Goal: Task Accomplishment & Management: Manage account settings

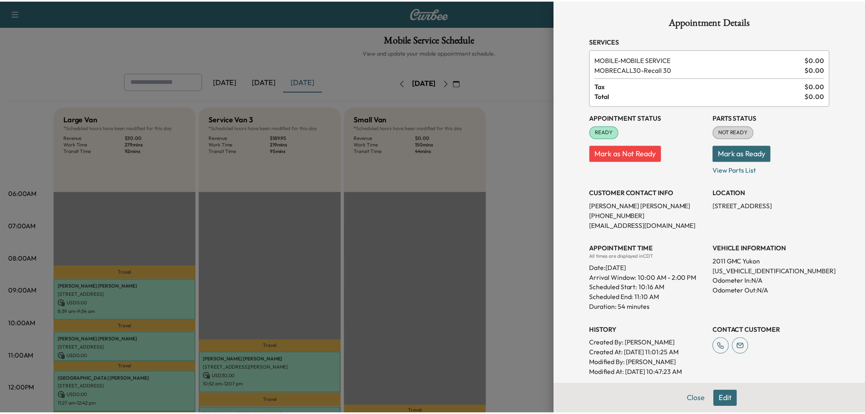
scroll to position [136, 0]
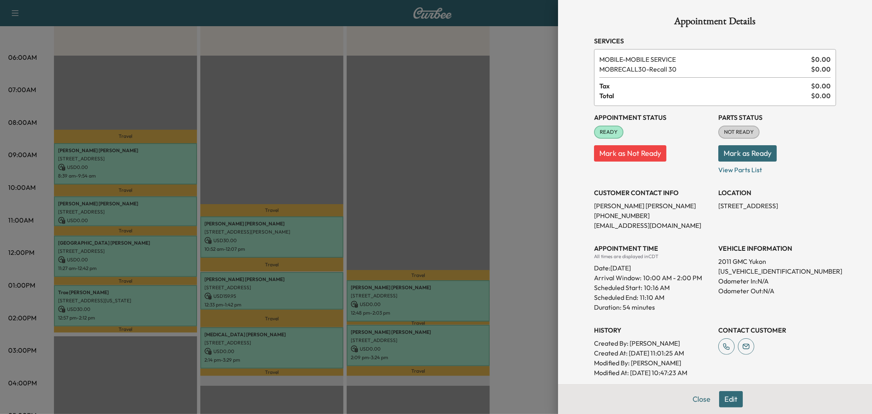
click at [431, 175] on div at bounding box center [436, 207] width 872 height 414
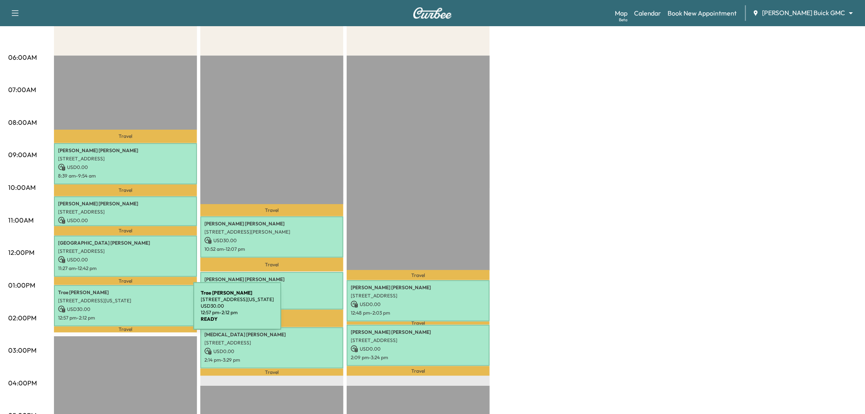
click at [132, 314] on p "12:57 pm - 2:12 pm" at bounding box center [125, 317] width 135 height 7
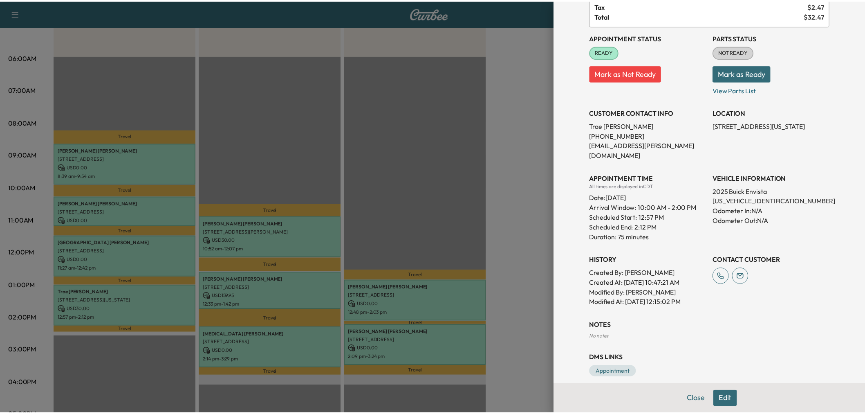
scroll to position [0, 0]
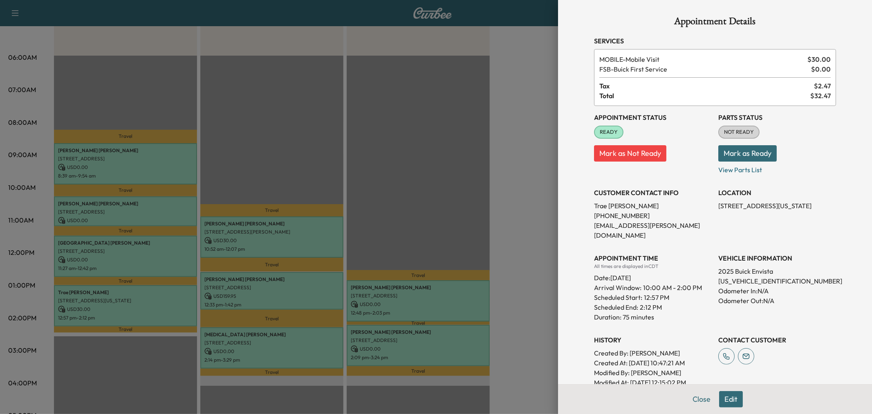
click at [397, 195] on div at bounding box center [436, 207] width 872 height 414
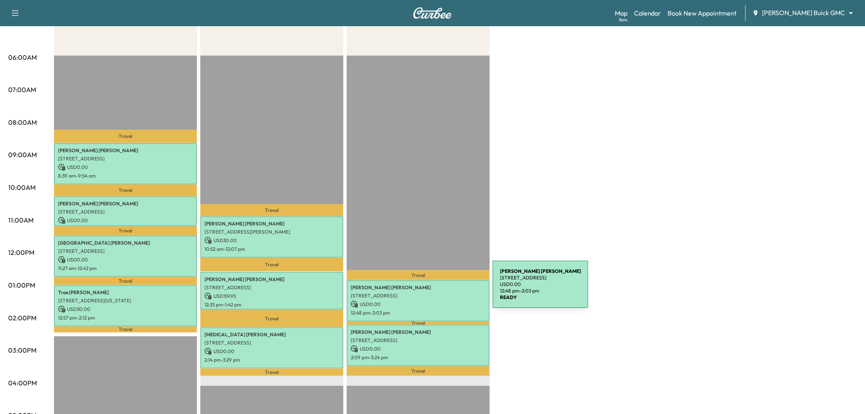
click at [431, 292] on p "[STREET_ADDRESS]" at bounding box center [418, 295] width 135 height 7
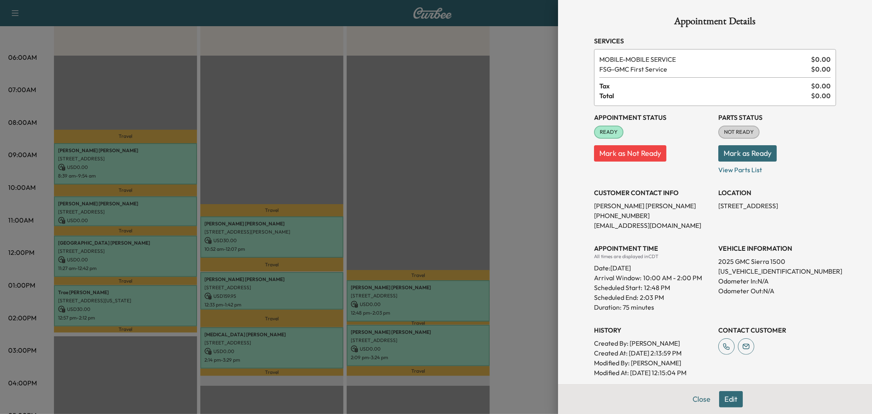
click at [432, 290] on div at bounding box center [436, 207] width 872 height 414
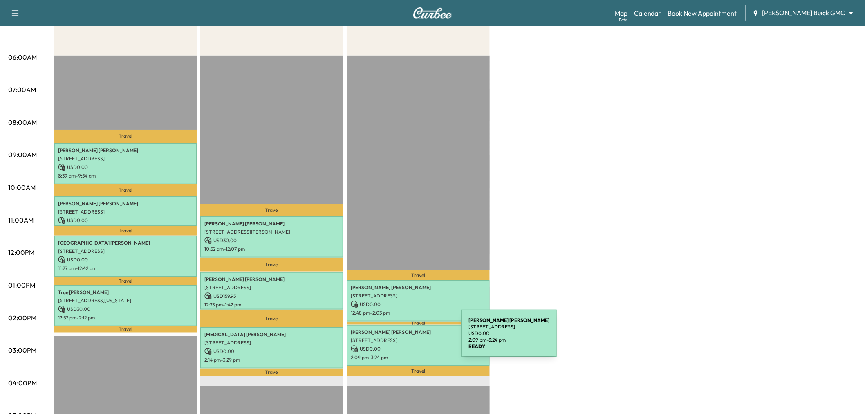
click at [400, 338] on p "[STREET_ADDRESS]" at bounding box center [418, 340] width 135 height 7
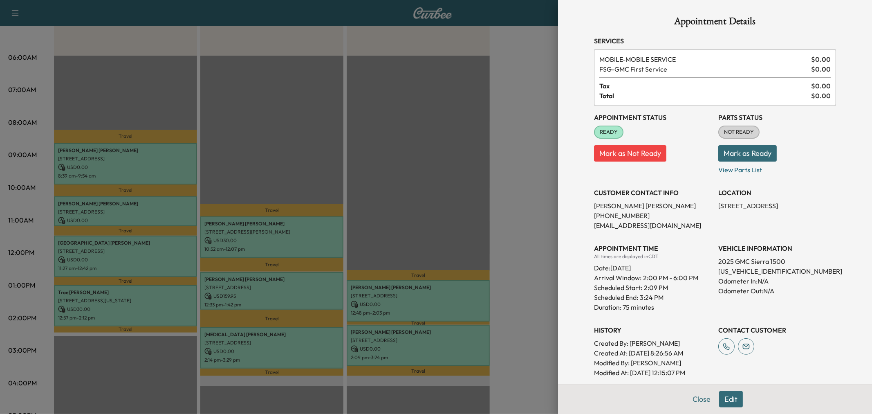
click at [400, 338] on div at bounding box center [436, 207] width 872 height 414
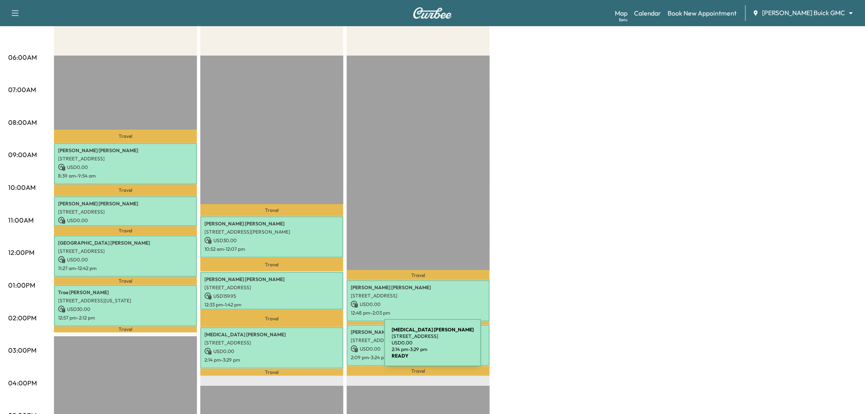
click at [322, 347] on p "USD 0.00" at bounding box center [271, 350] width 135 height 7
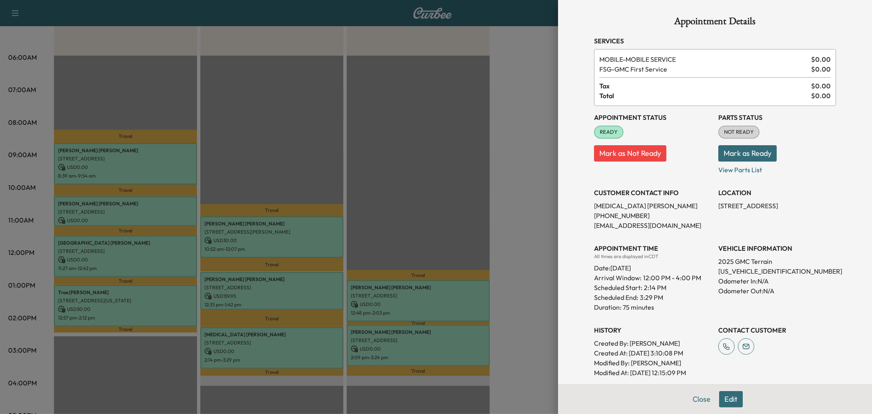
click at [322, 347] on div at bounding box center [436, 207] width 872 height 414
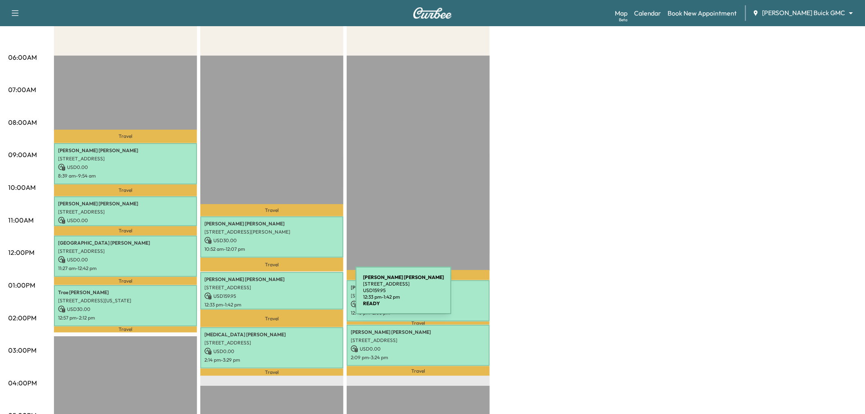
click at [294, 295] on p "USD 159.95" at bounding box center [271, 295] width 135 height 7
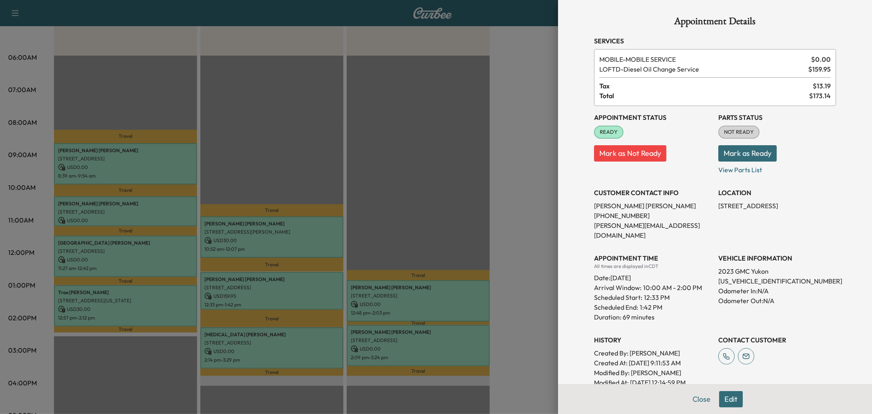
click at [294, 295] on div at bounding box center [436, 207] width 872 height 414
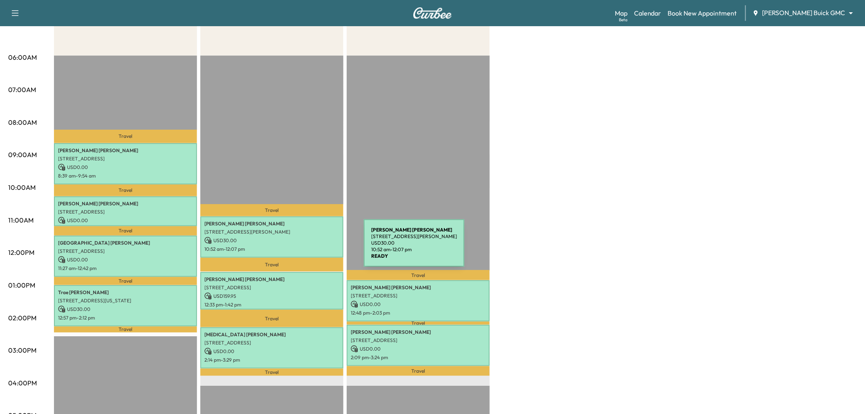
click at [302, 248] on p "10:52 am - 12:07 pm" at bounding box center [271, 249] width 135 height 7
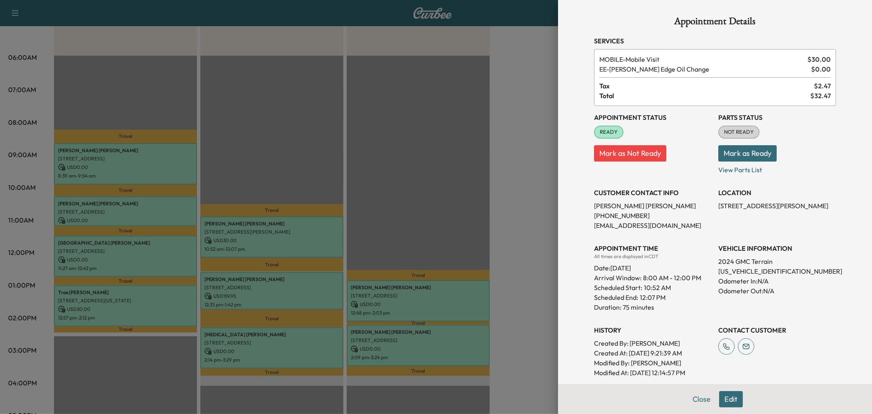
click at [299, 247] on div at bounding box center [436, 207] width 872 height 414
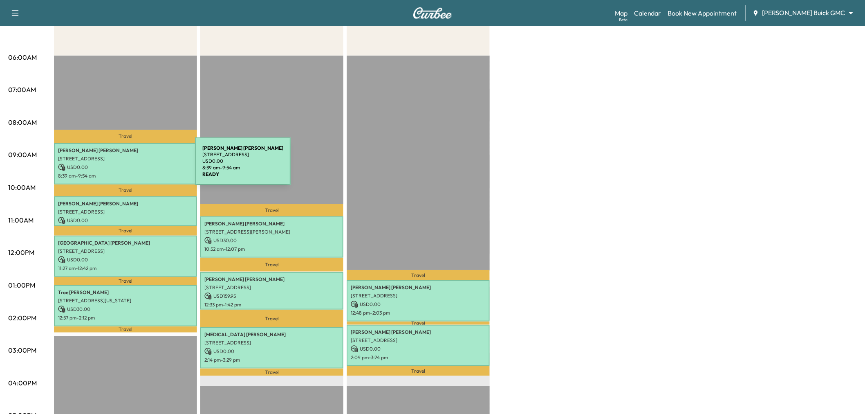
click at [134, 166] on p "USD 0.00" at bounding box center [125, 166] width 135 height 7
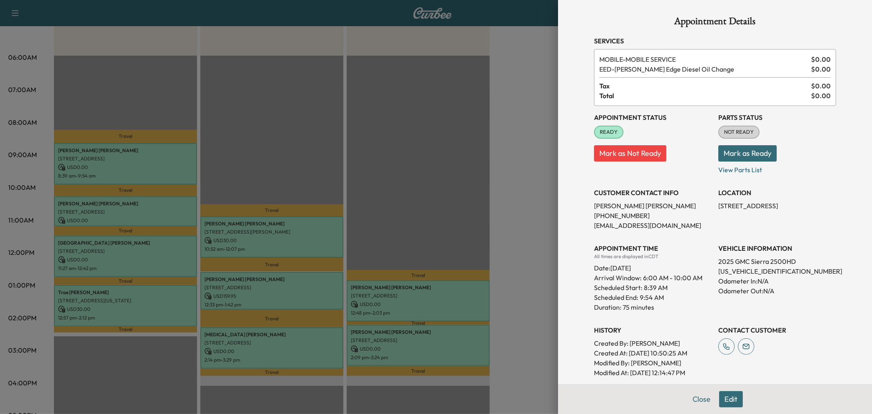
click at [626, 214] on p "[PHONE_NUMBER]" at bounding box center [653, 215] width 118 height 10
copy p "[PHONE_NUMBER]"
click at [412, 143] on div at bounding box center [436, 207] width 872 height 414
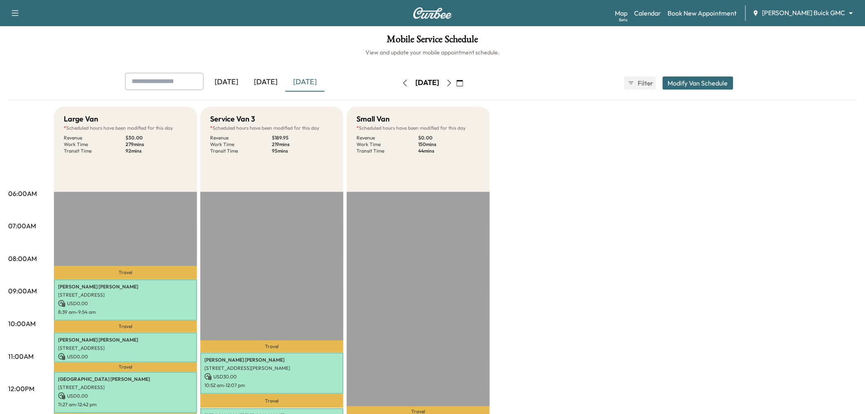
click at [456, 78] on button "button" at bounding box center [449, 82] width 14 height 13
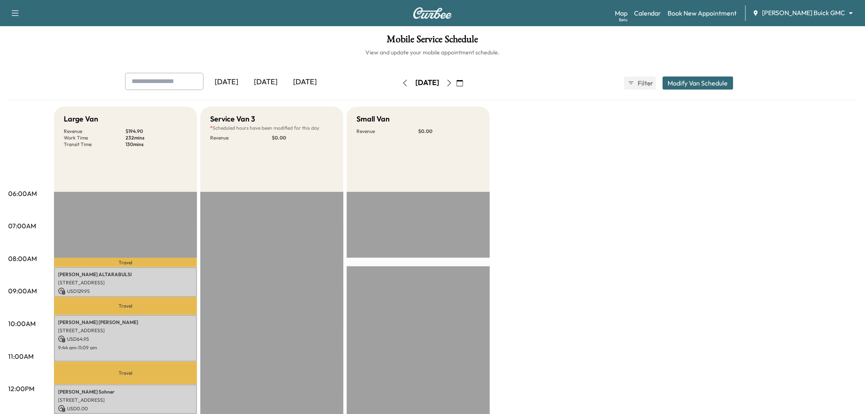
click at [398, 82] on button "button" at bounding box center [405, 82] width 14 height 13
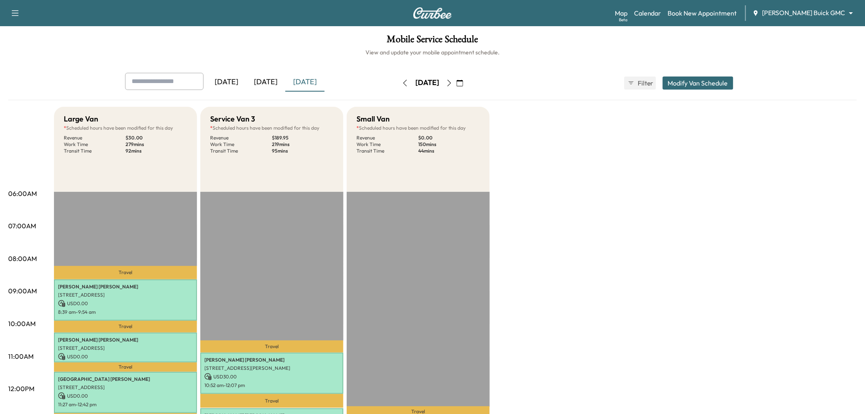
click at [687, 83] on button "Modify Van Schedule" at bounding box center [697, 82] width 71 height 13
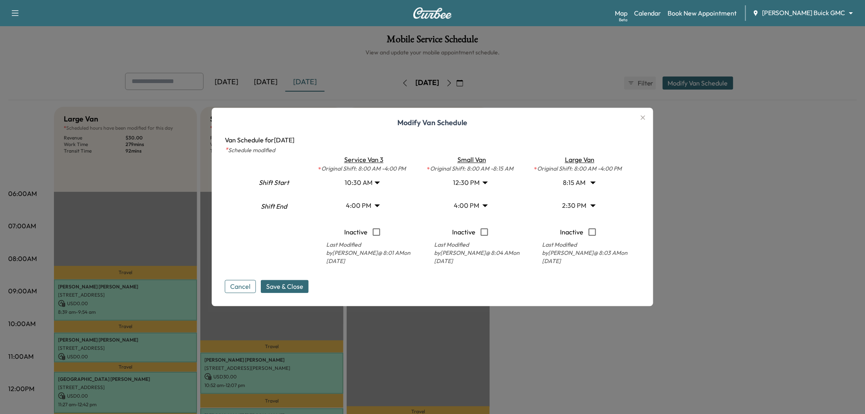
click at [370, 183] on body "Support Log Out Map Beta Calendar Book New Appointment [PERSON_NAME] Buick GMC …" at bounding box center [432, 207] width 865 height 414
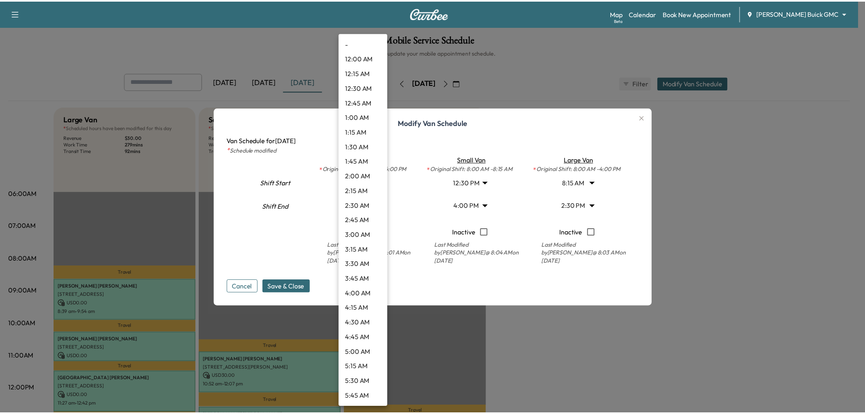
scroll to position [456, 0]
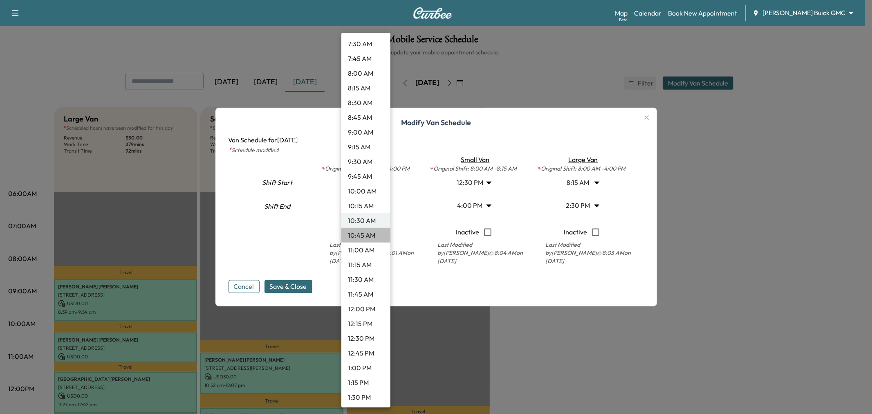
click at [369, 231] on li "10:45 AM" at bounding box center [365, 235] width 49 height 15
type input "*****"
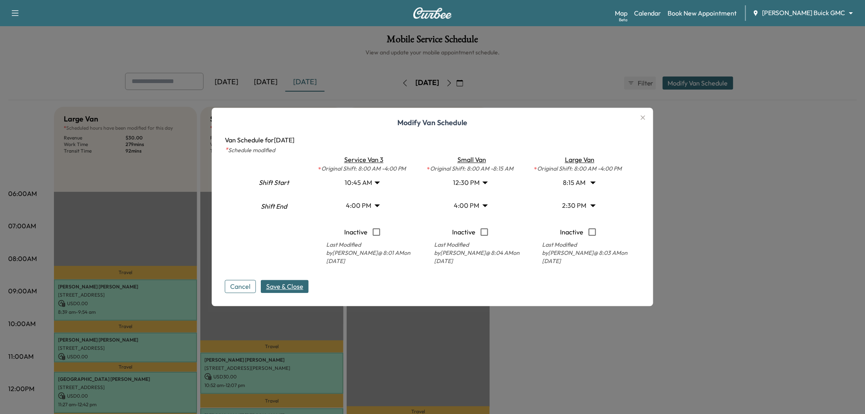
click at [294, 289] on span "Save & Close" at bounding box center [284, 287] width 37 height 10
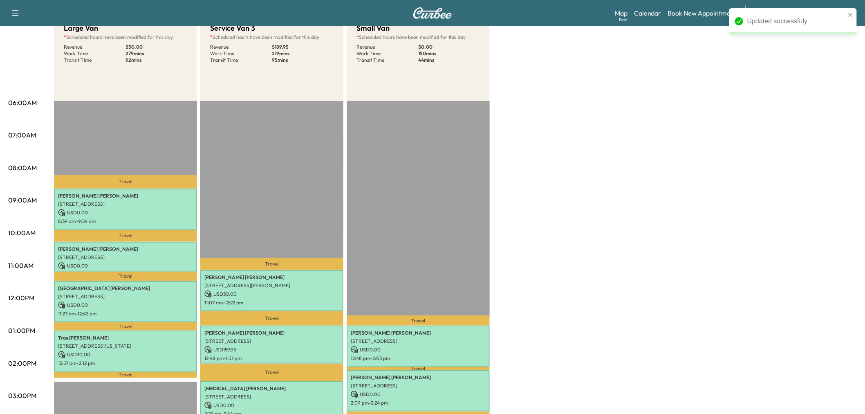
scroll to position [0, 0]
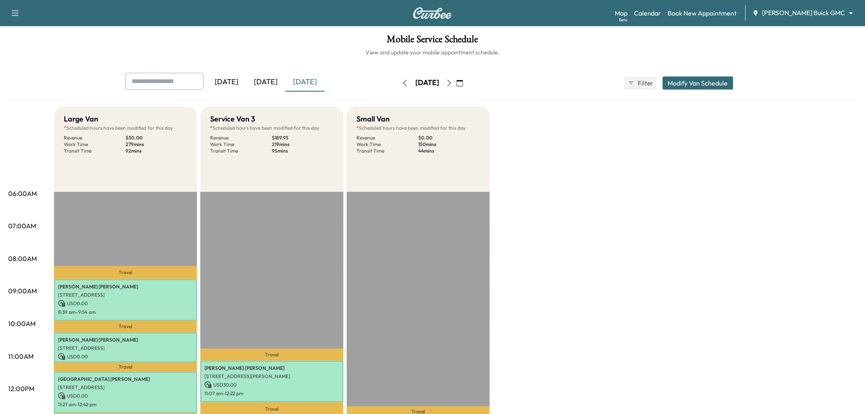
click at [452, 83] on icon "button" at bounding box center [449, 83] width 7 height 7
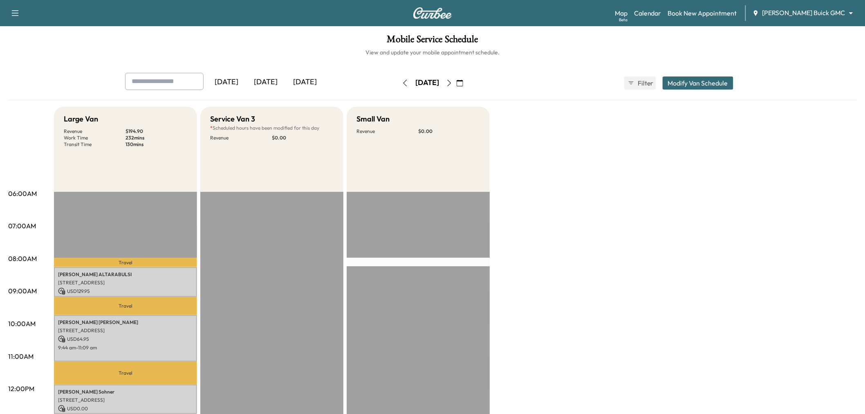
click at [304, 79] on div "[DATE]" at bounding box center [304, 82] width 39 height 19
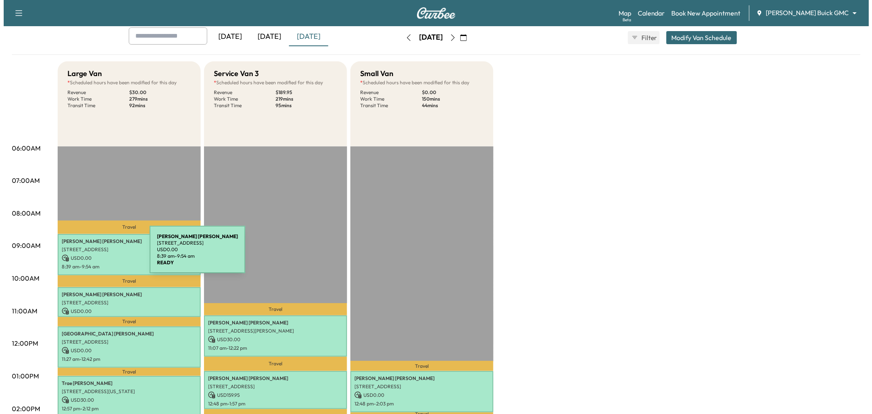
scroll to position [181, 0]
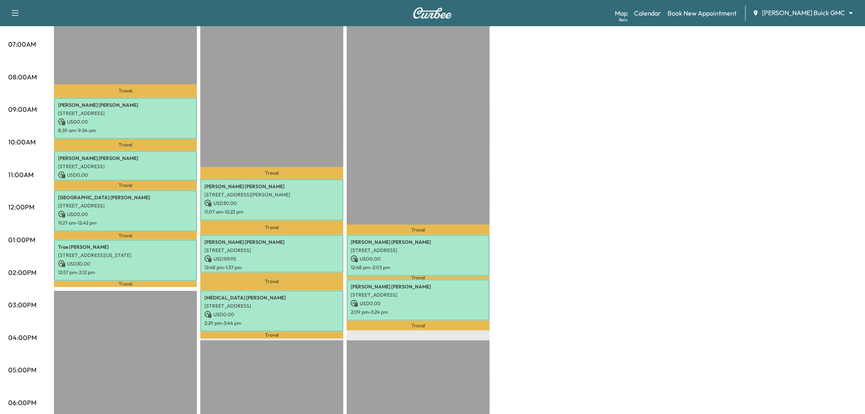
click at [115, 262] on p "USD 30.00" at bounding box center [125, 263] width 135 height 7
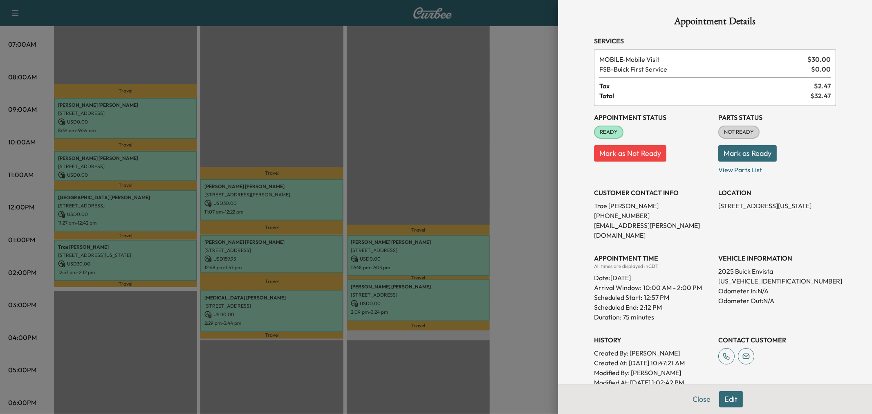
click at [725, 403] on button "Edit" at bounding box center [731, 399] width 24 height 16
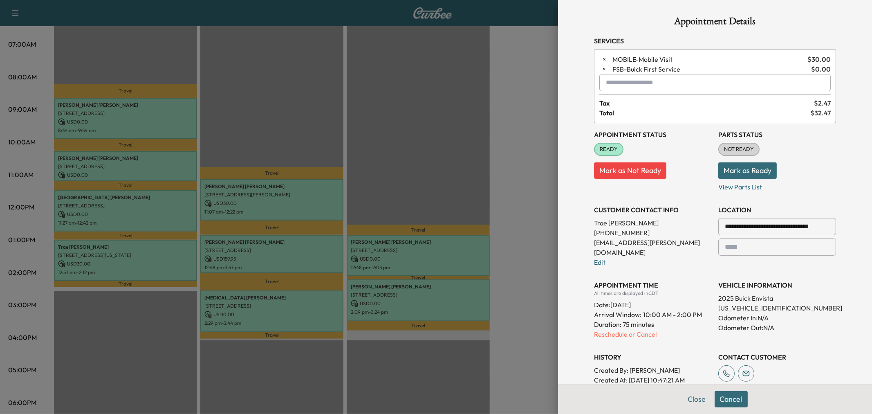
scroll to position [91, 0]
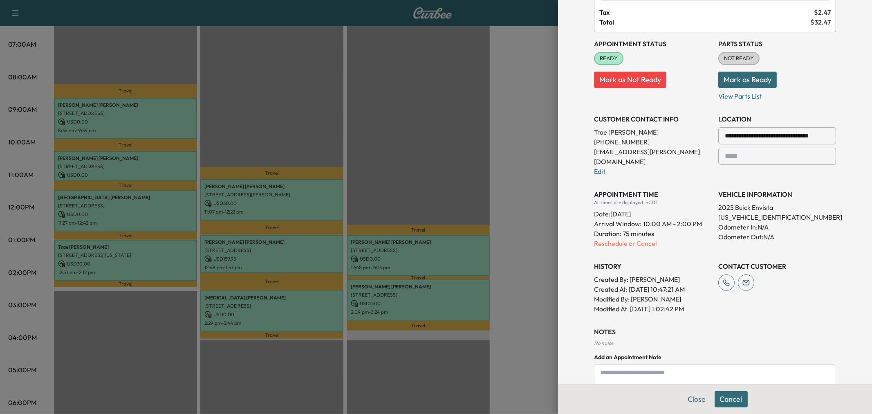
click at [762, 189] on h3 "VEHICLE INFORMATION" at bounding box center [777, 194] width 118 height 10
click at [755, 202] on p "2025 Buick Envista" at bounding box center [777, 207] width 118 height 10
click at [752, 212] on p "[US_VEHICLE_IDENTIFICATION_NUMBER]" at bounding box center [777, 217] width 118 height 10
click at [747, 212] on p "[US_VEHICLE_IDENTIFICATION_NUMBER]" at bounding box center [777, 217] width 118 height 10
click at [744, 212] on p "[US_VEHICLE_IDENTIFICATION_NUMBER]" at bounding box center [777, 217] width 118 height 10
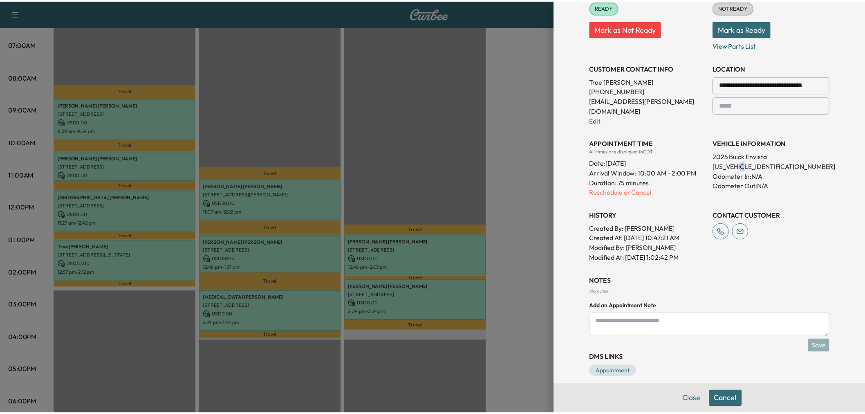
scroll to position [0, 0]
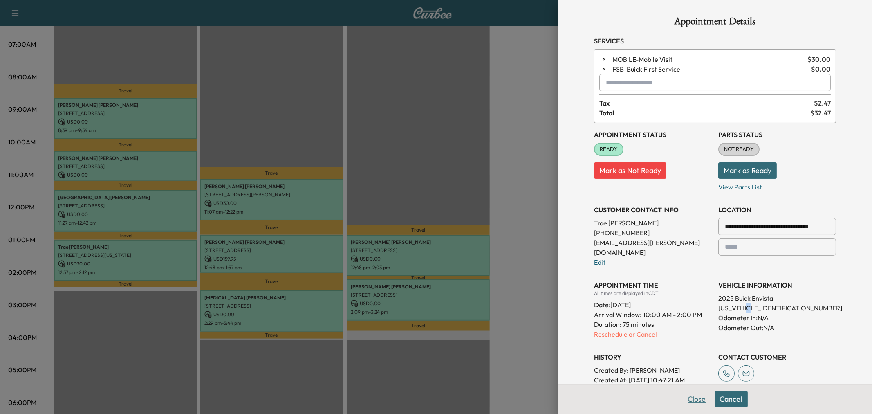
click at [701, 406] on button "Close" at bounding box center [697, 399] width 29 height 16
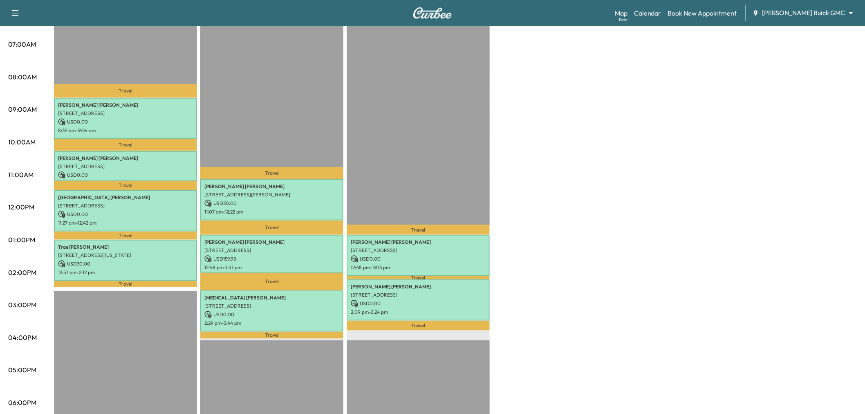
click at [553, 189] on div "Large Van * Scheduled hours have been modified for this day Revenue $ 30.00 Wor…" at bounding box center [455, 231] width 803 height 613
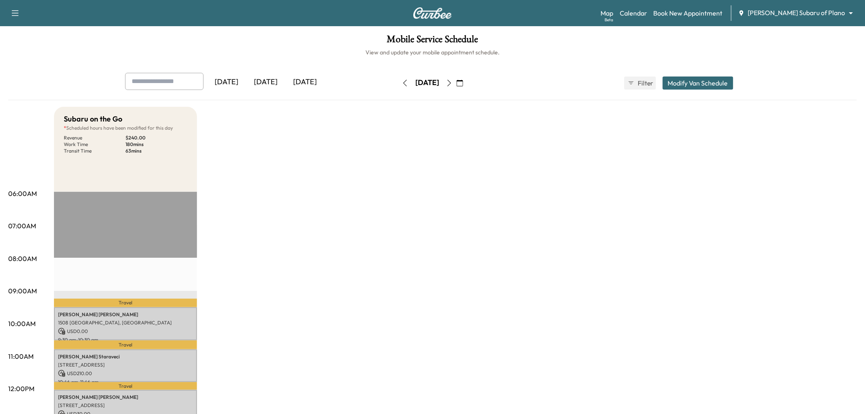
click at [311, 82] on div "[DATE]" at bounding box center [304, 82] width 39 height 19
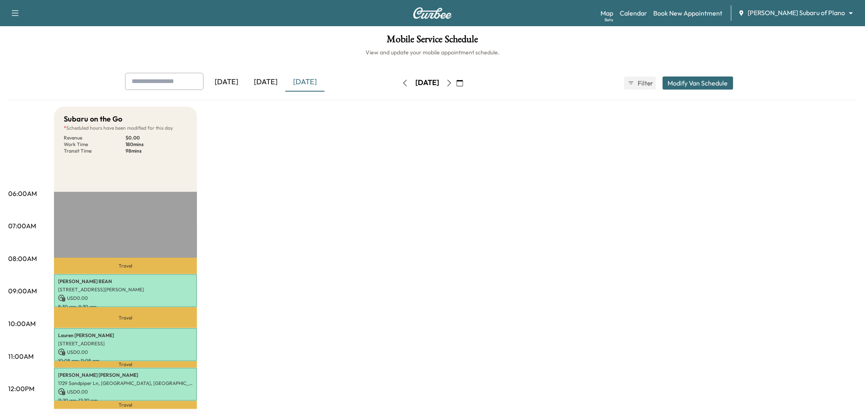
click at [456, 84] on button "button" at bounding box center [449, 82] width 14 height 13
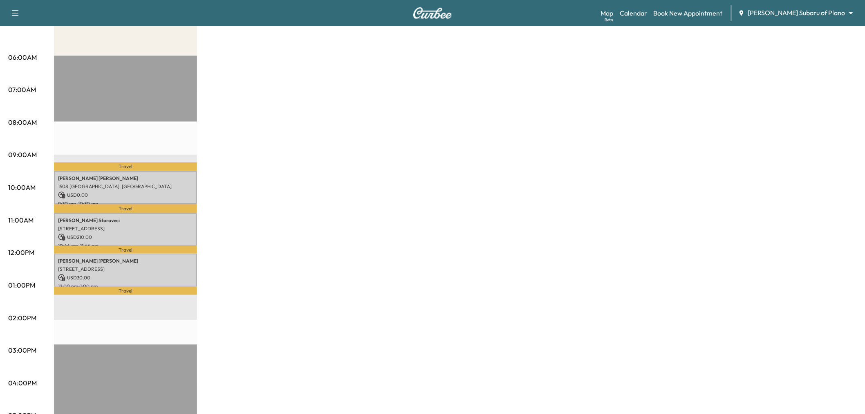
scroll to position [45, 0]
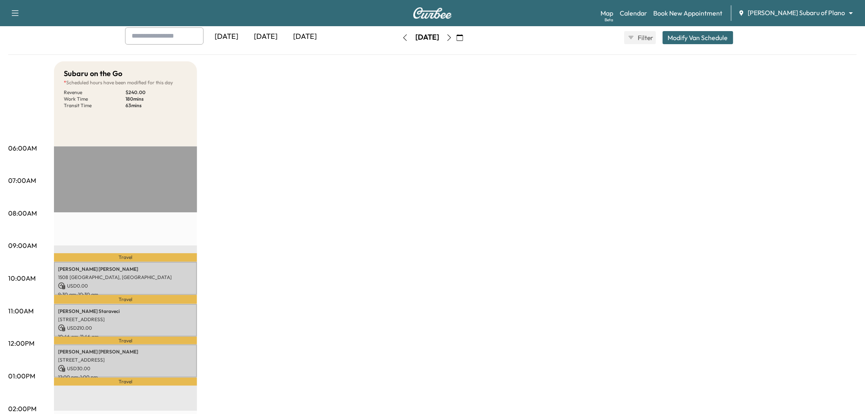
click at [402, 37] on icon "button" at bounding box center [405, 37] width 7 height 7
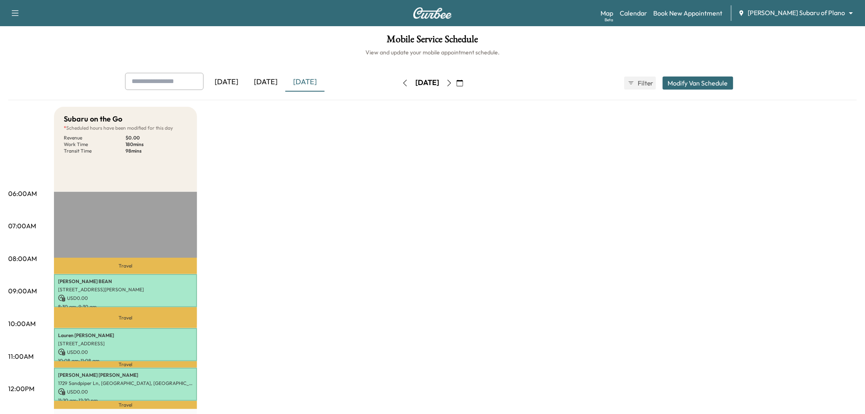
click at [452, 80] on icon "button" at bounding box center [449, 83] width 7 height 7
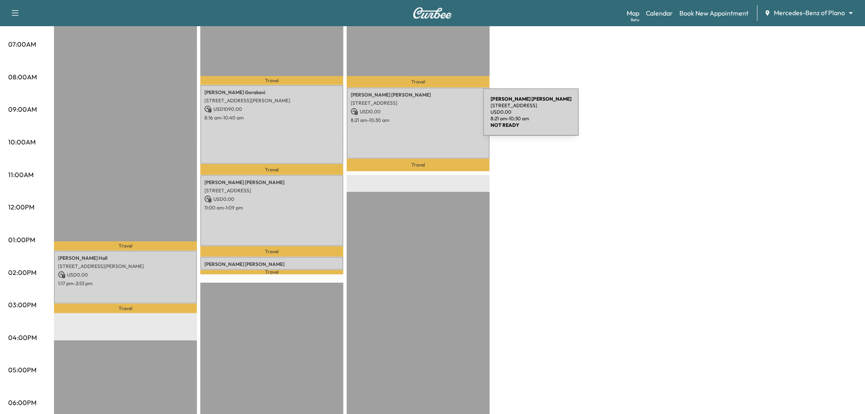
scroll to position [45, 0]
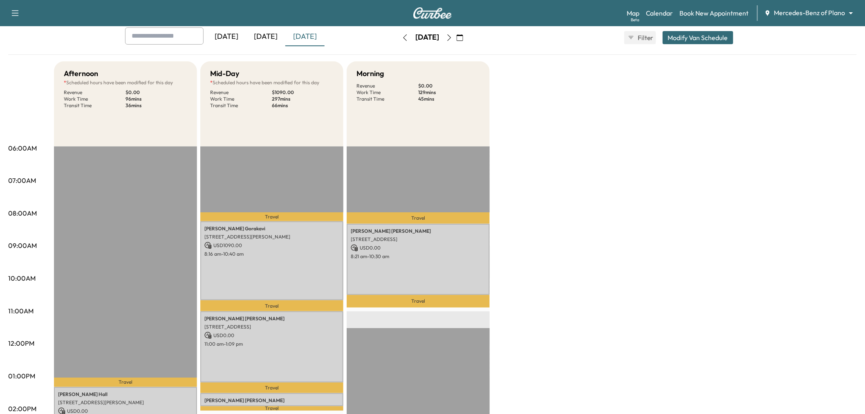
click at [452, 34] on icon "button" at bounding box center [449, 37] width 7 height 7
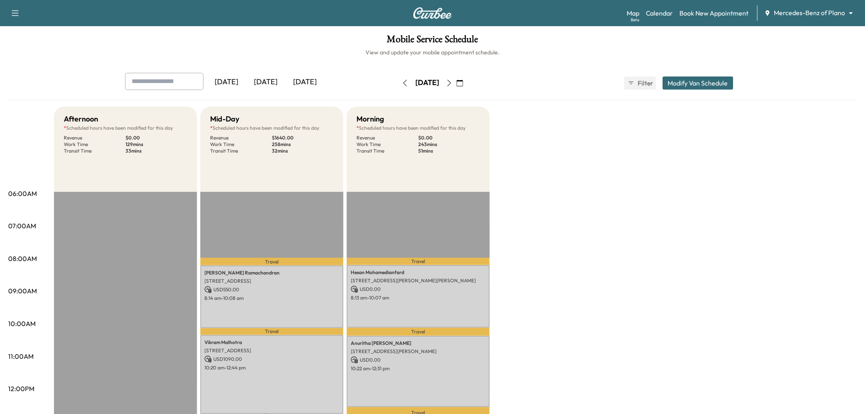
click at [398, 86] on button "button" at bounding box center [405, 82] width 14 height 13
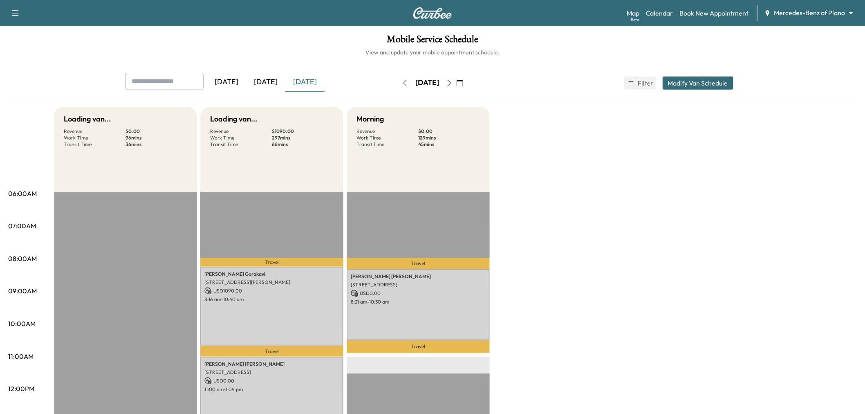
scroll to position [136, 0]
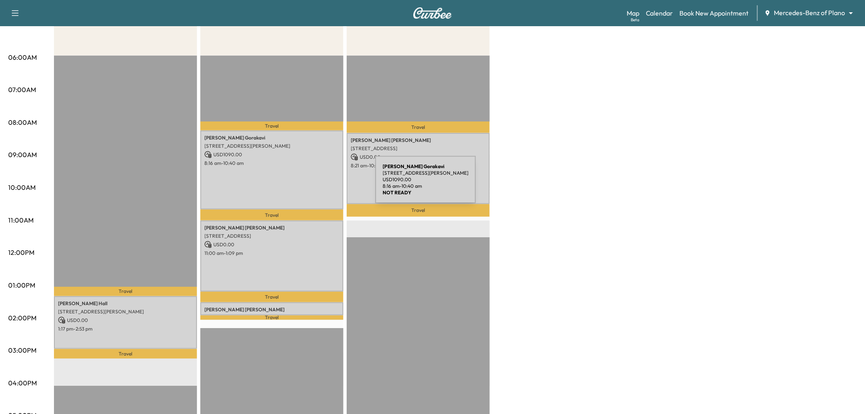
click at [314, 184] on div "Pavan Gorakavi 12493 Haskell Street, Frisco, TX 75035, US USD 1090.00 8:16 am -…" at bounding box center [271, 169] width 143 height 79
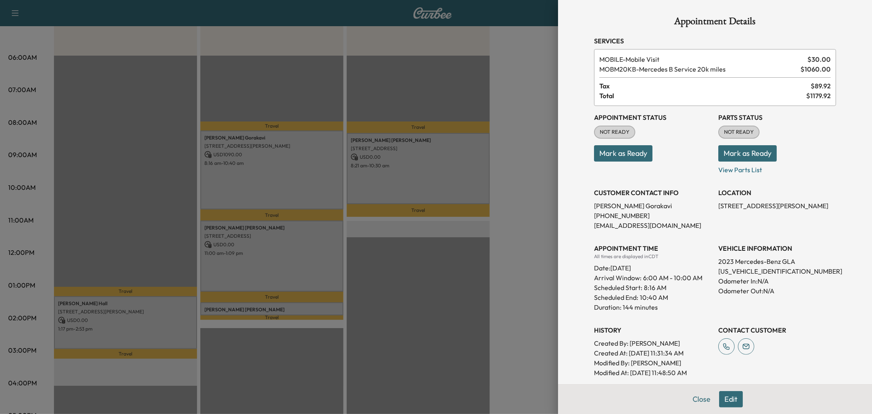
click at [584, 176] on div "Appointment Details Services MOBILE - Mobile Visit $ 30.00 MOBM20KB - Mercedes …" at bounding box center [715, 232] width 262 height 464
click at [525, 180] on div at bounding box center [436, 207] width 872 height 414
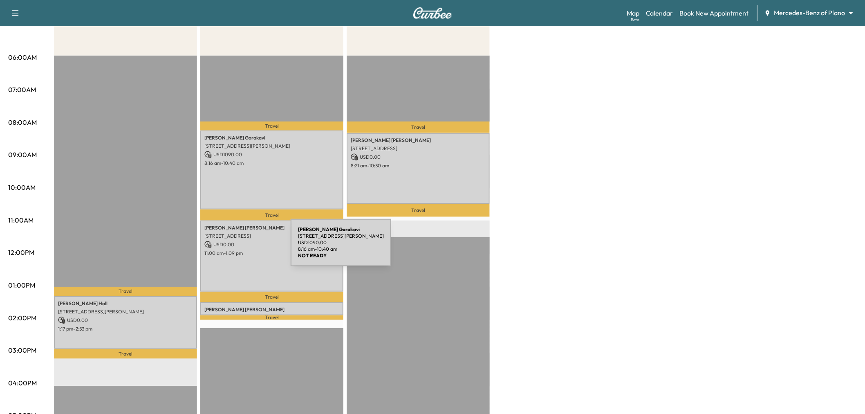
scroll to position [0, 0]
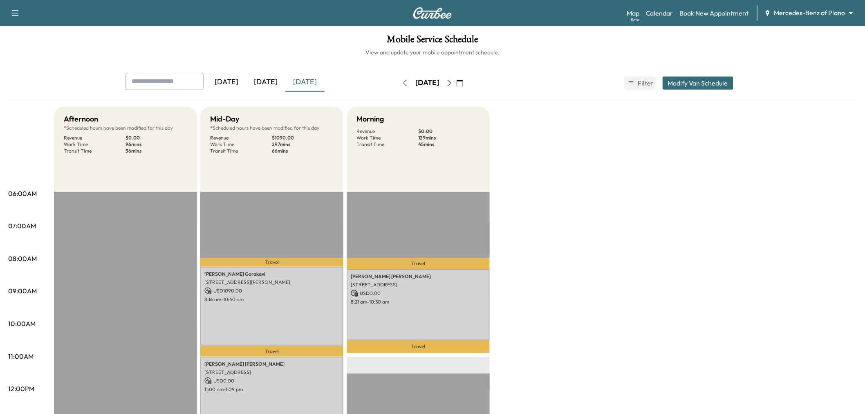
click at [456, 79] on button "button" at bounding box center [449, 82] width 14 height 13
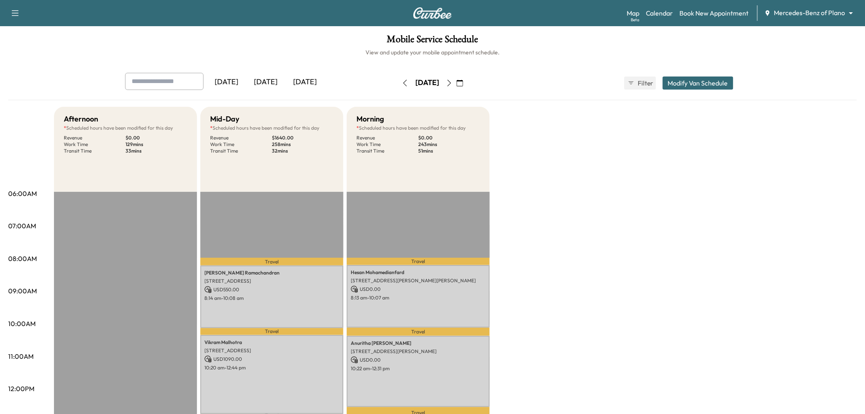
click at [452, 83] on icon "button" at bounding box center [449, 83] width 7 height 7
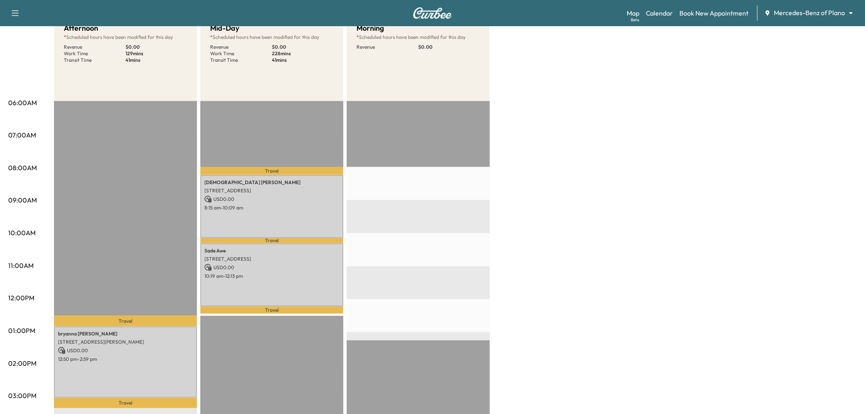
scroll to position [45, 0]
